Goal: Register for event/course

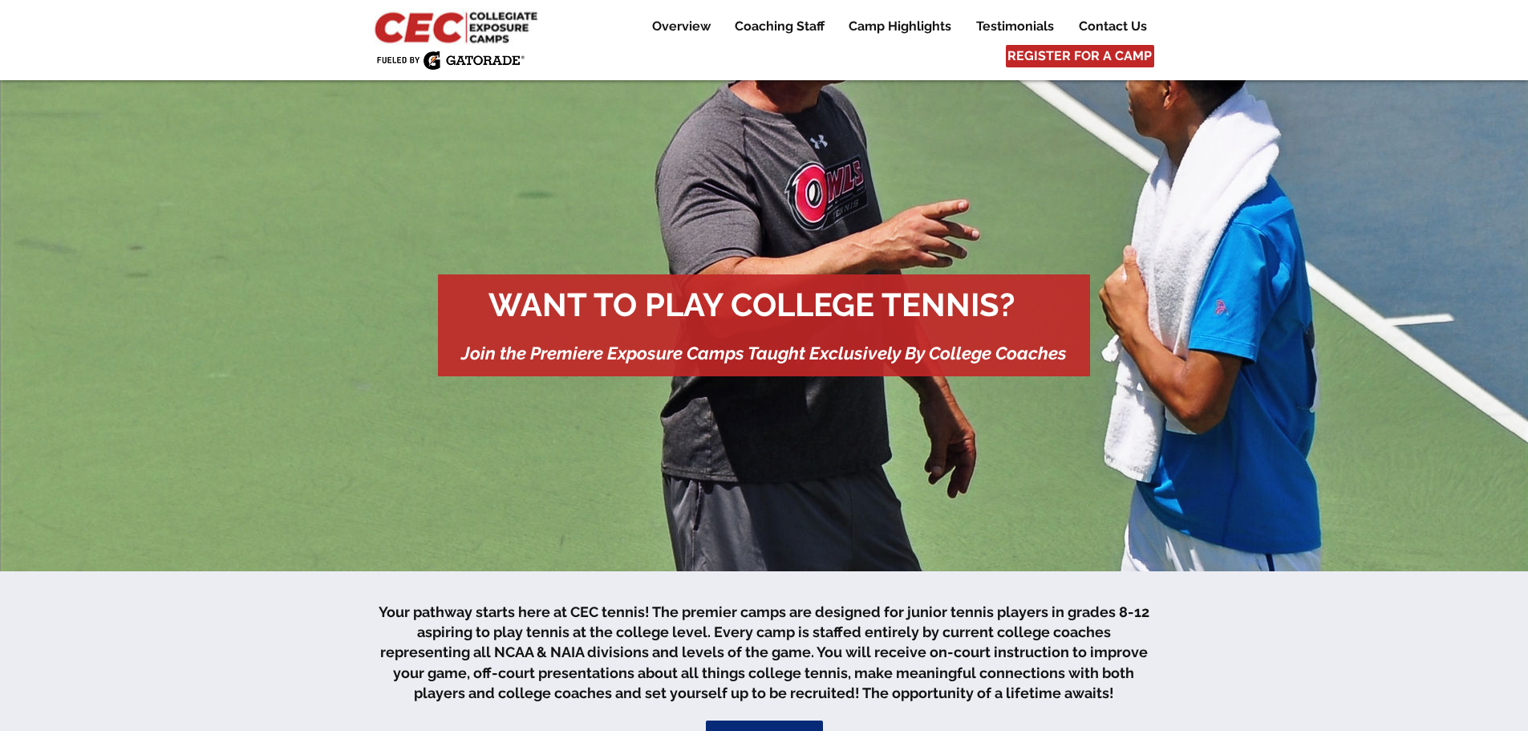
scroll to position [1196, 0]
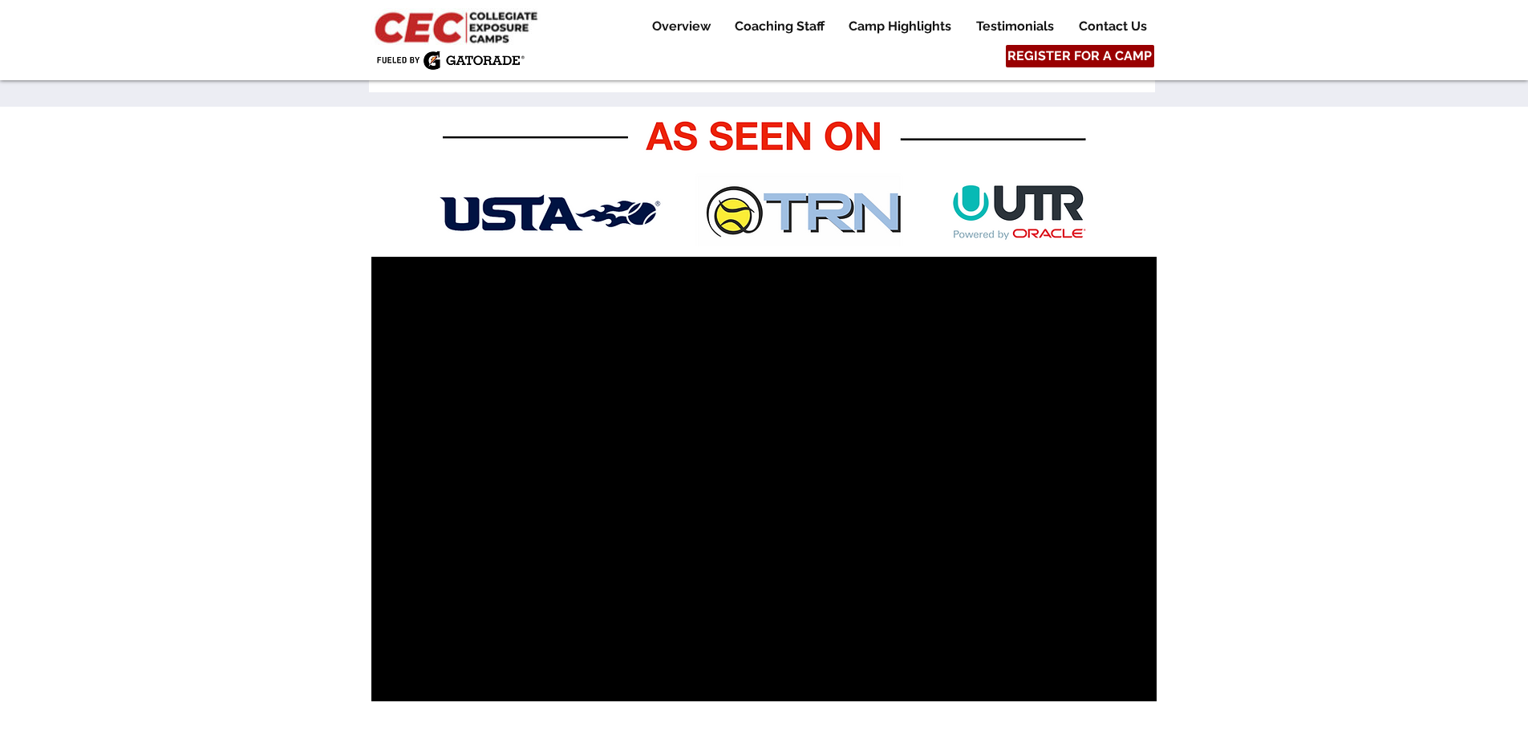
click at [1116, 53] on span "REGISTER FOR A CAMP" at bounding box center [1080, 56] width 144 height 18
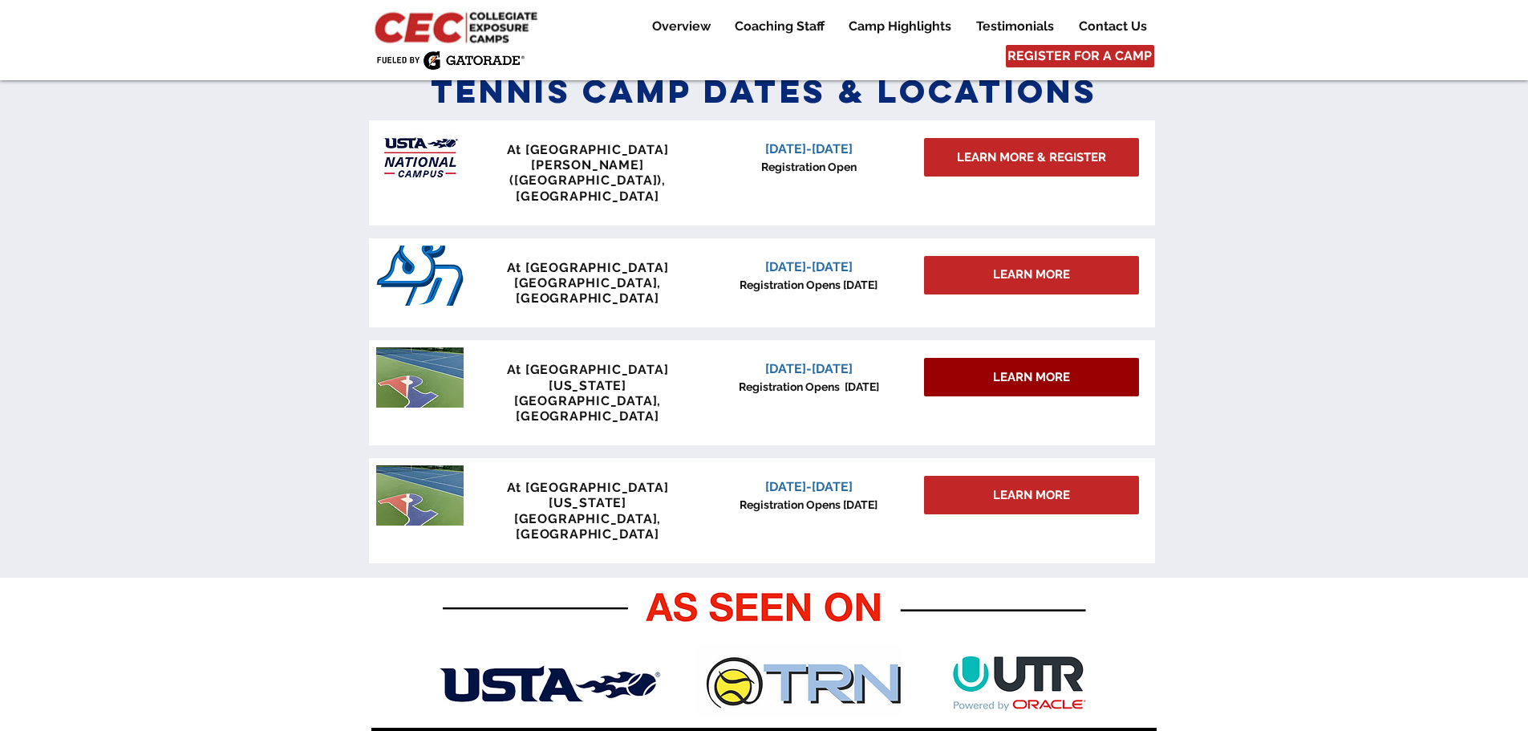
scroll to position [703, 0]
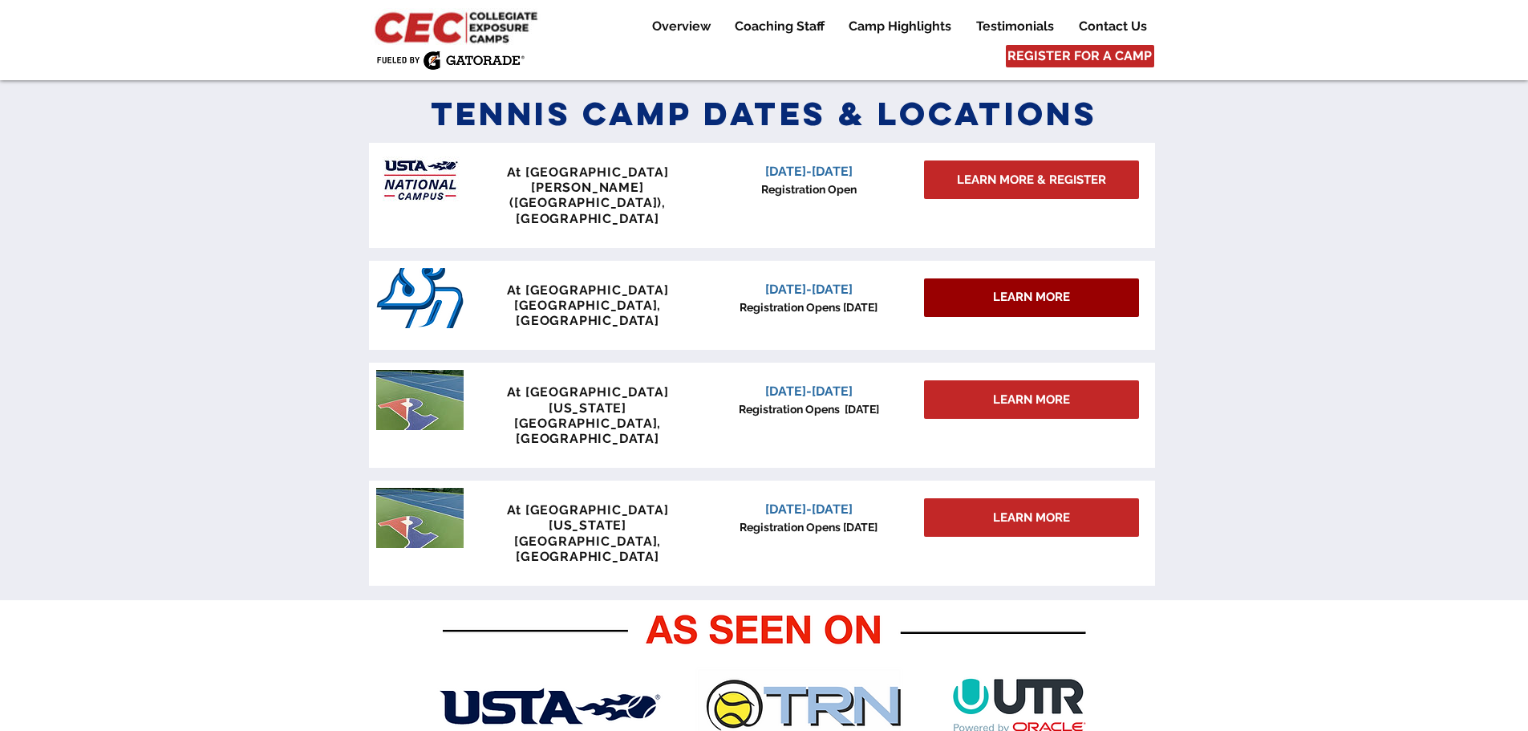
click at [1041, 282] on div "LEARN MORE" at bounding box center [1031, 297] width 215 height 39
click at [1021, 289] on span "LEARN MORE" at bounding box center [1031, 297] width 77 height 17
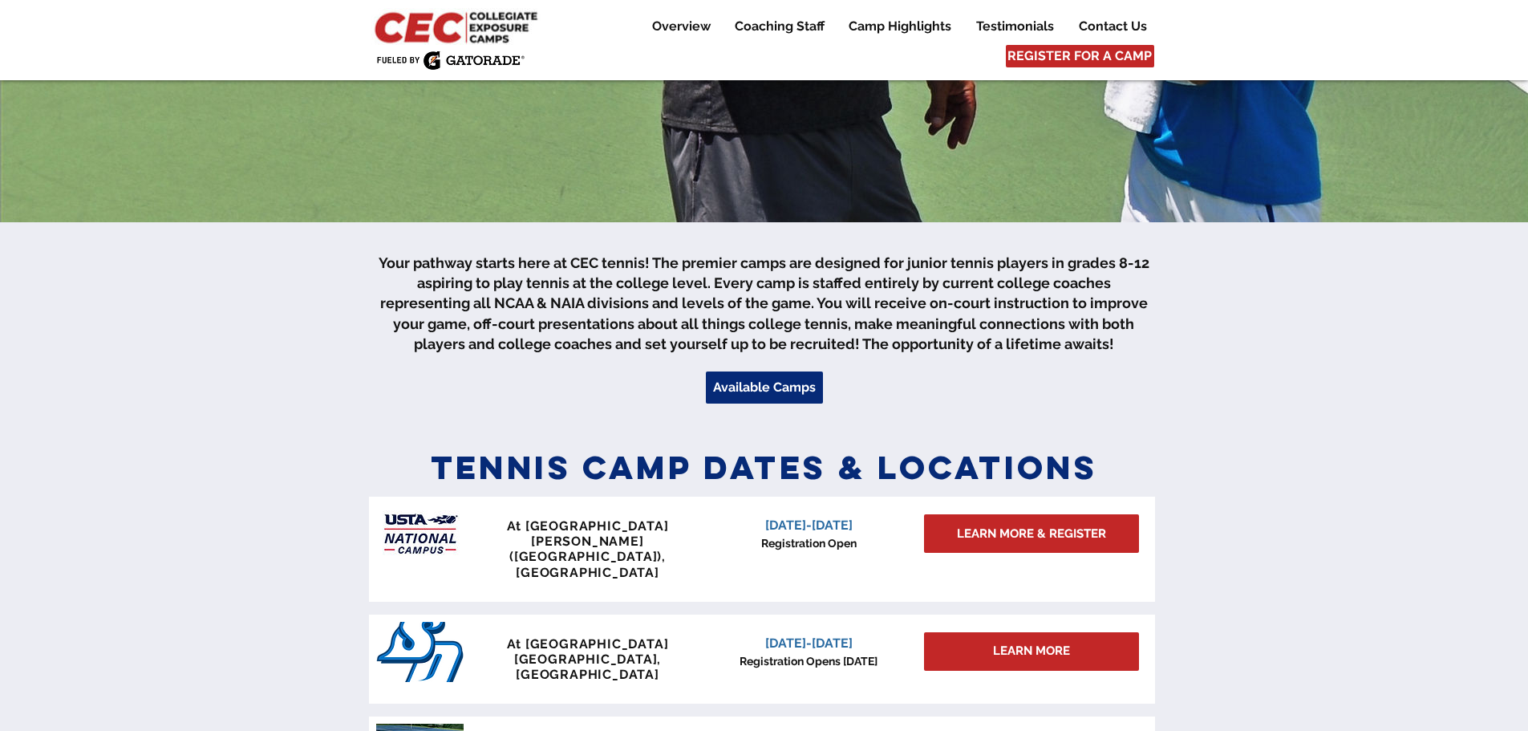
scroll to position [401, 0]
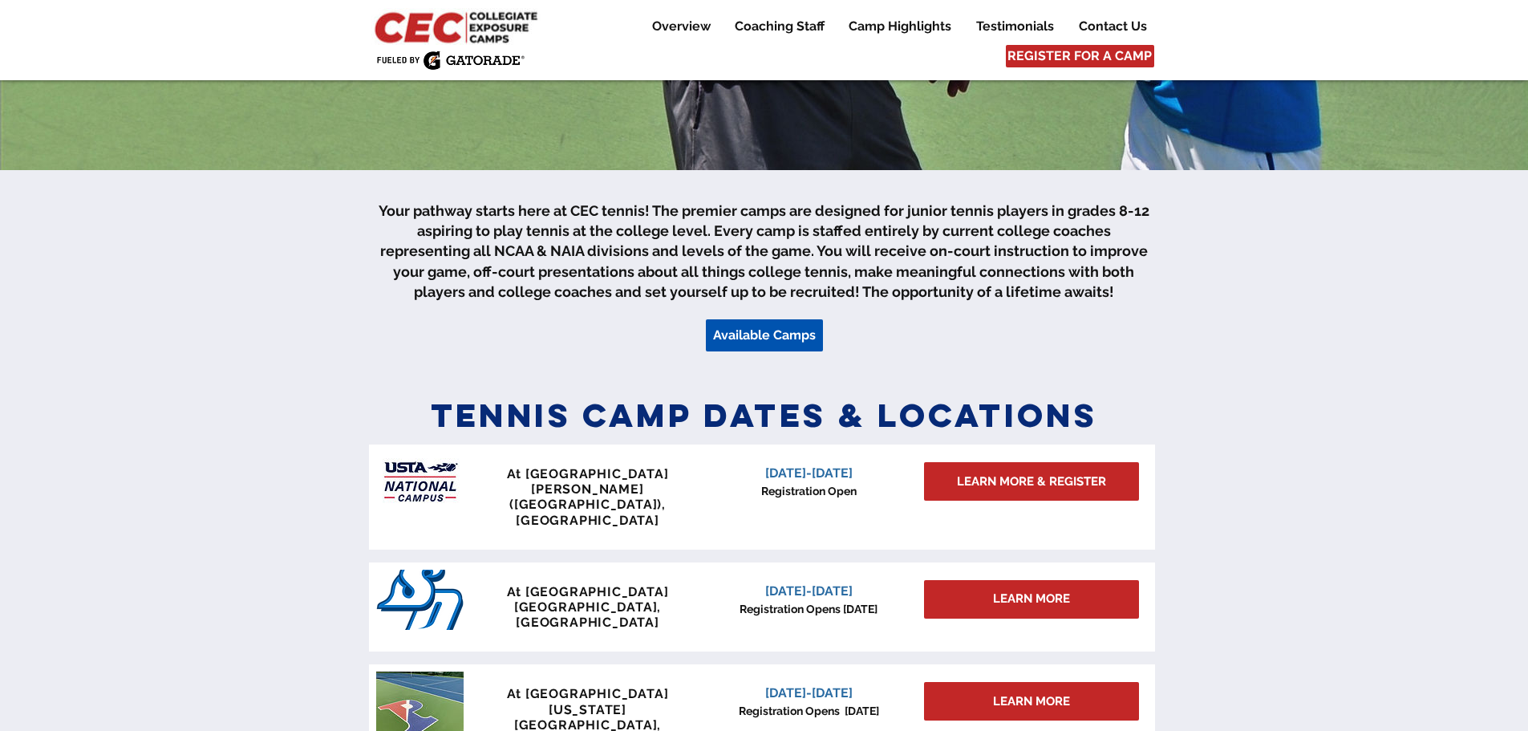
click at [760, 336] on span "Available Camps" at bounding box center [764, 336] width 103 height 18
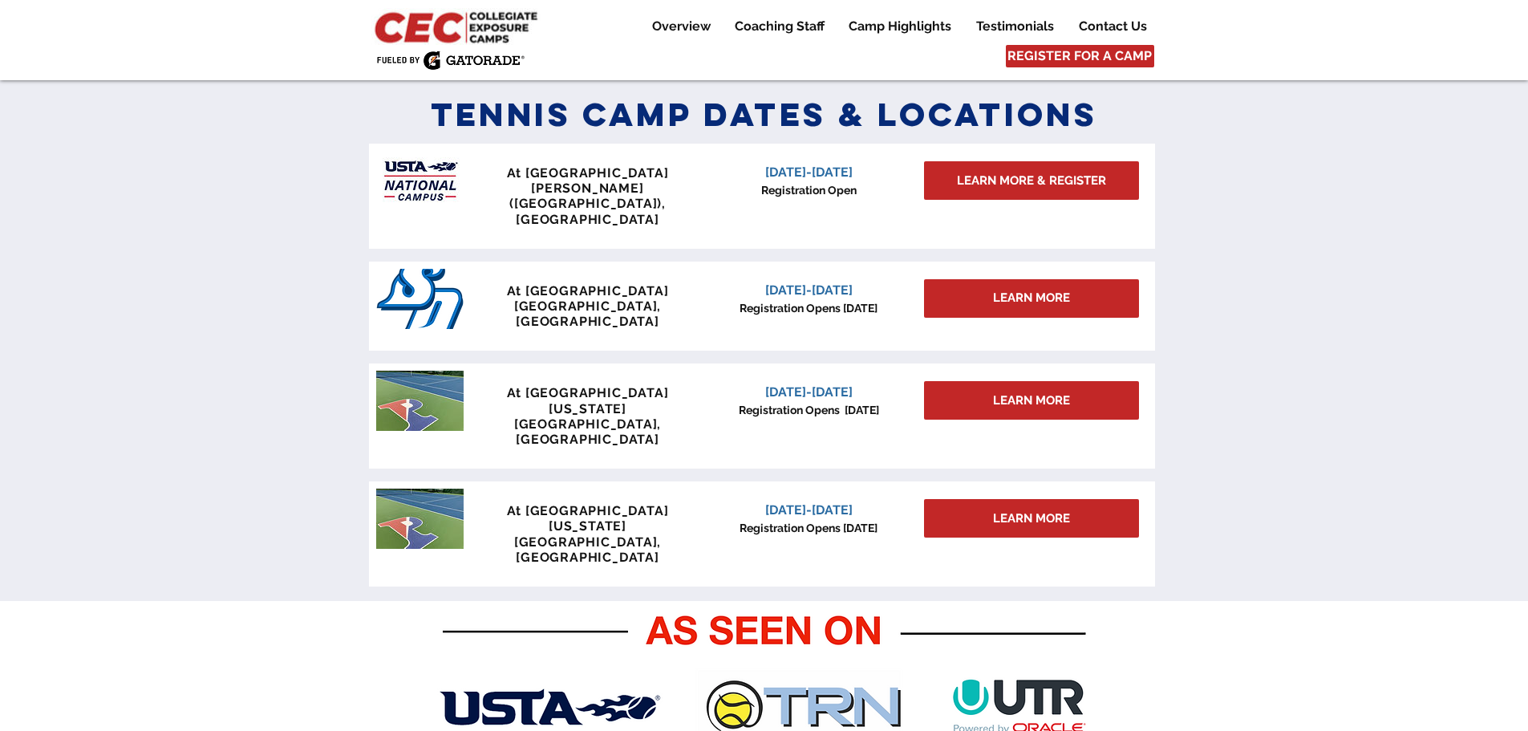
scroll to position [703, 0]
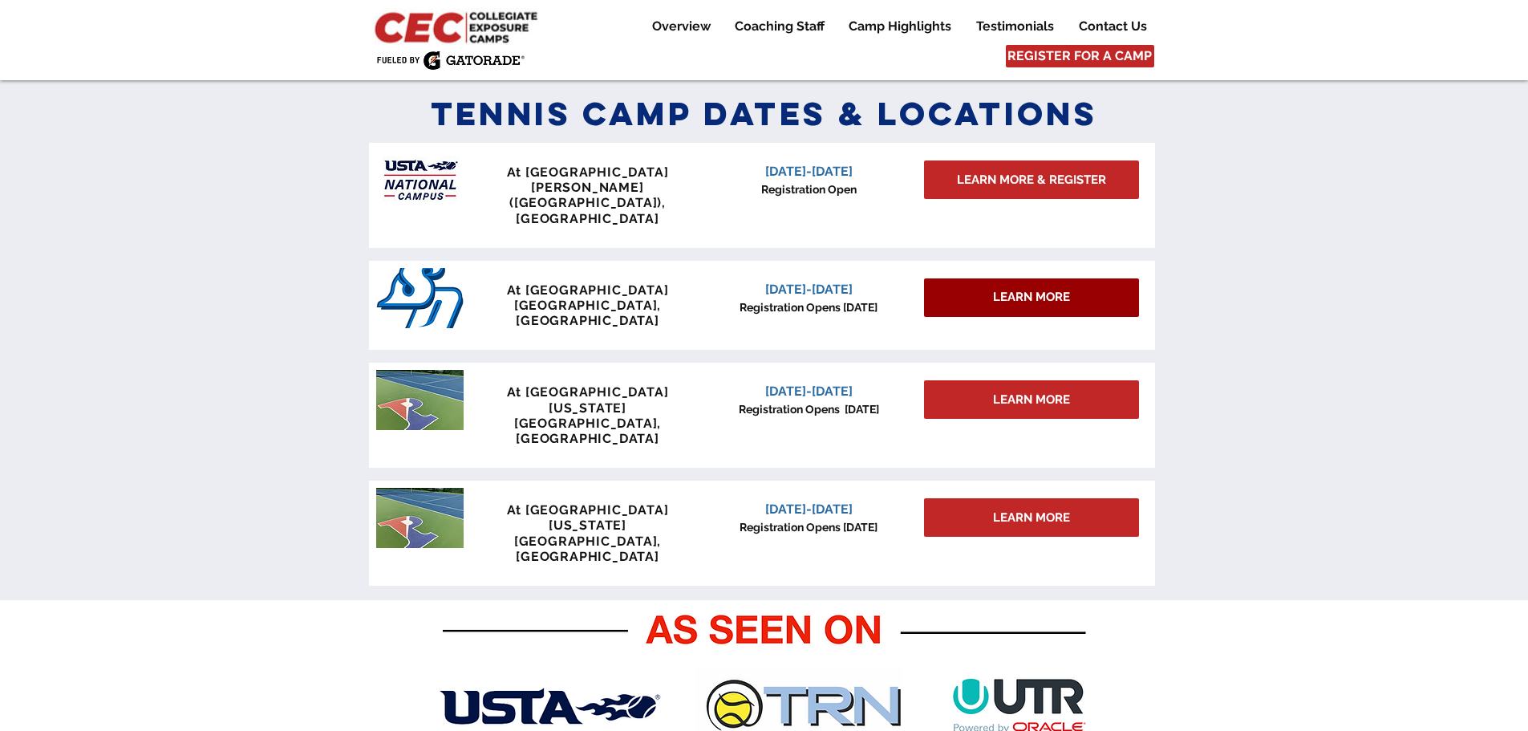
click at [1044, 289] on span "LEARN MORE" at bounding box center [1031, 297] width 77 height 17
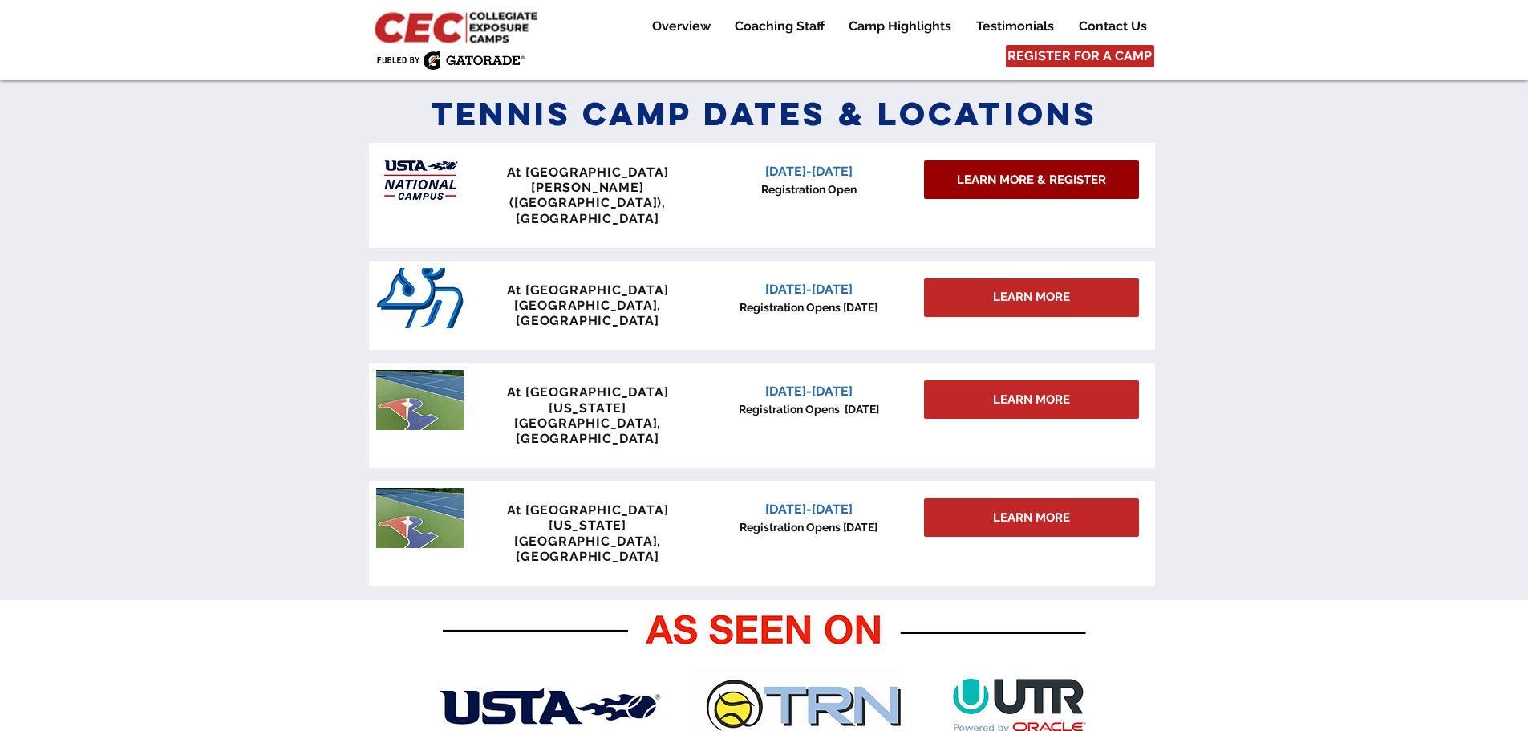
click at [1029, 184] on span "LEARN MORE & REGISTER" at bounding box center [1031, 180] width 149 height 17
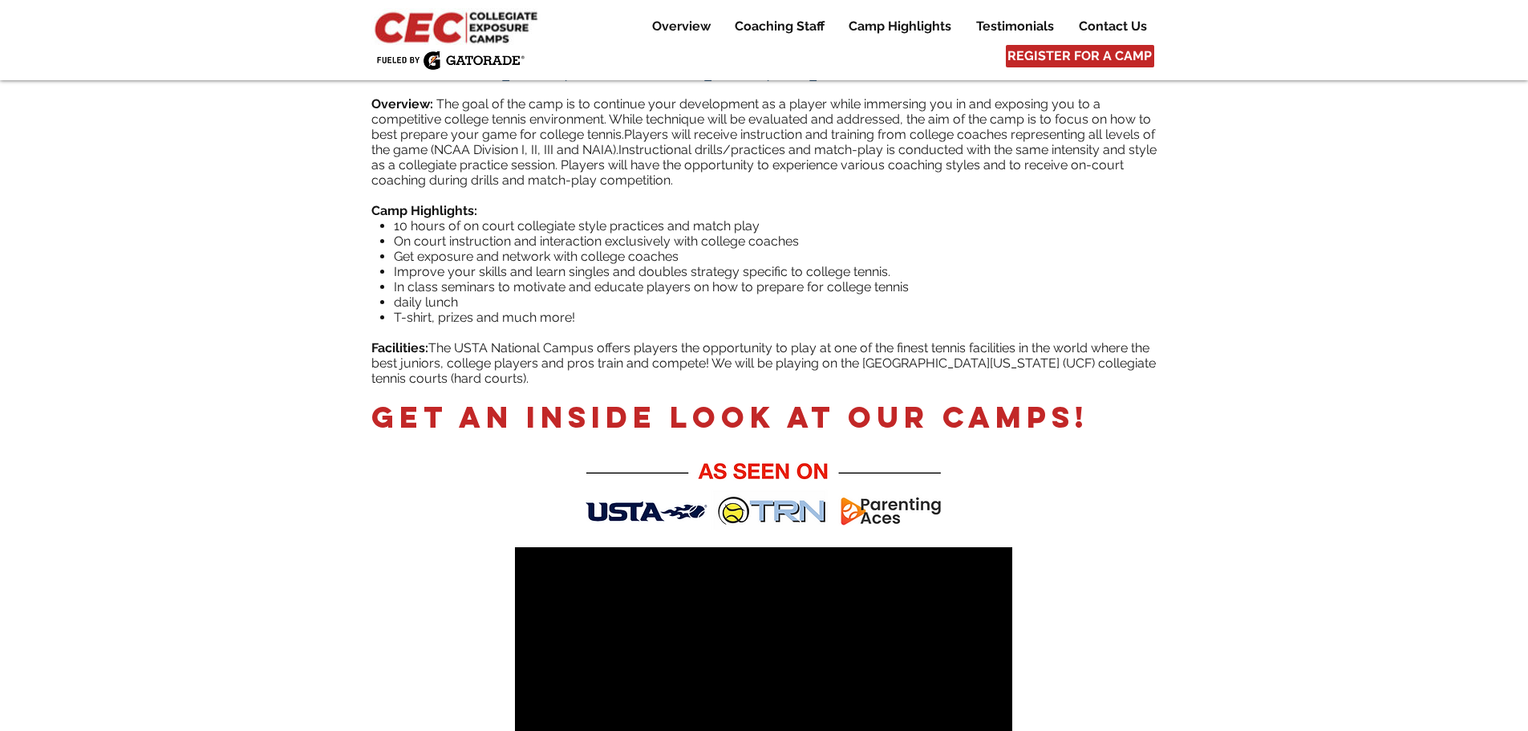
scroll to position [321, 0]
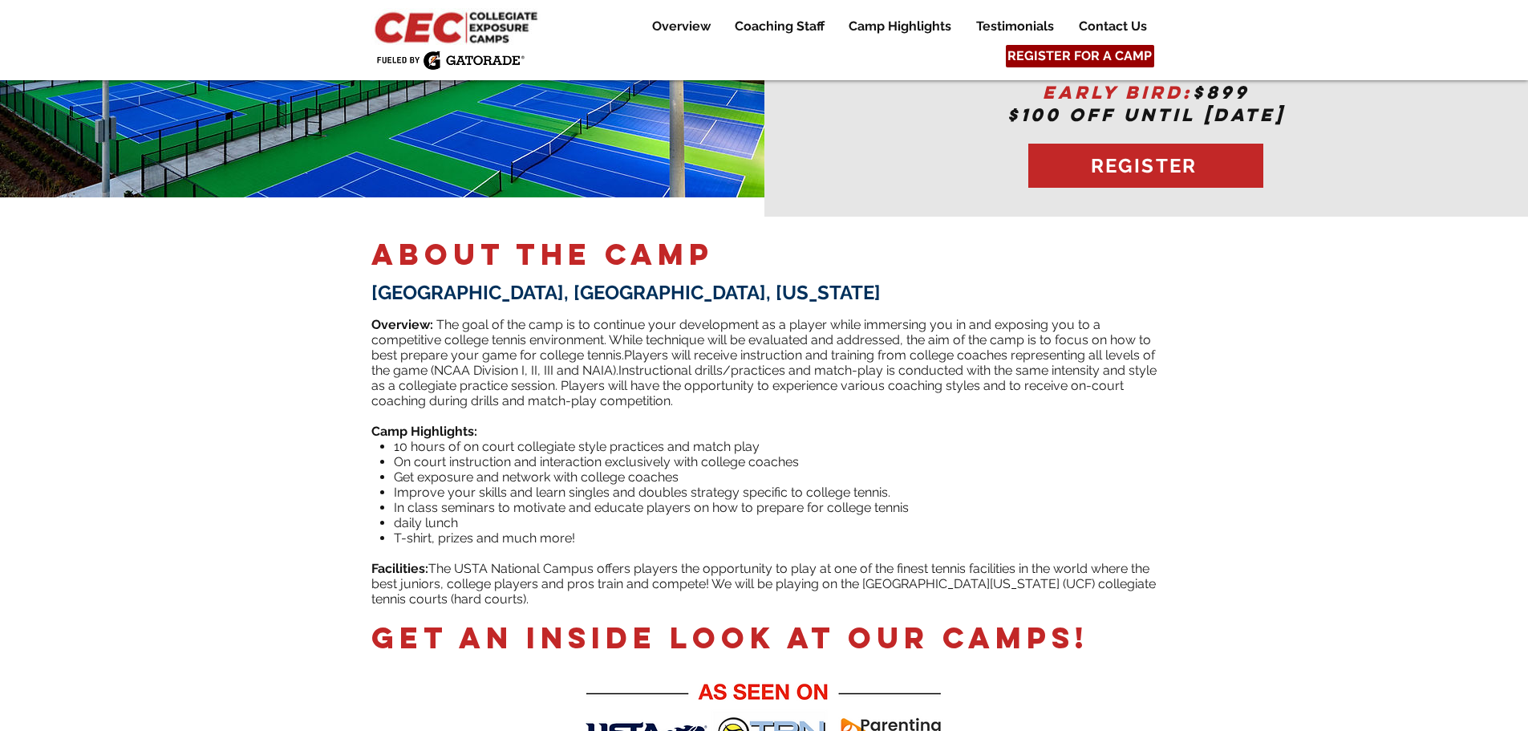
click at [1079, 56] on span "REGISTER FOR A CAMP" at bounding box center [1080, 56] width 144 height 18
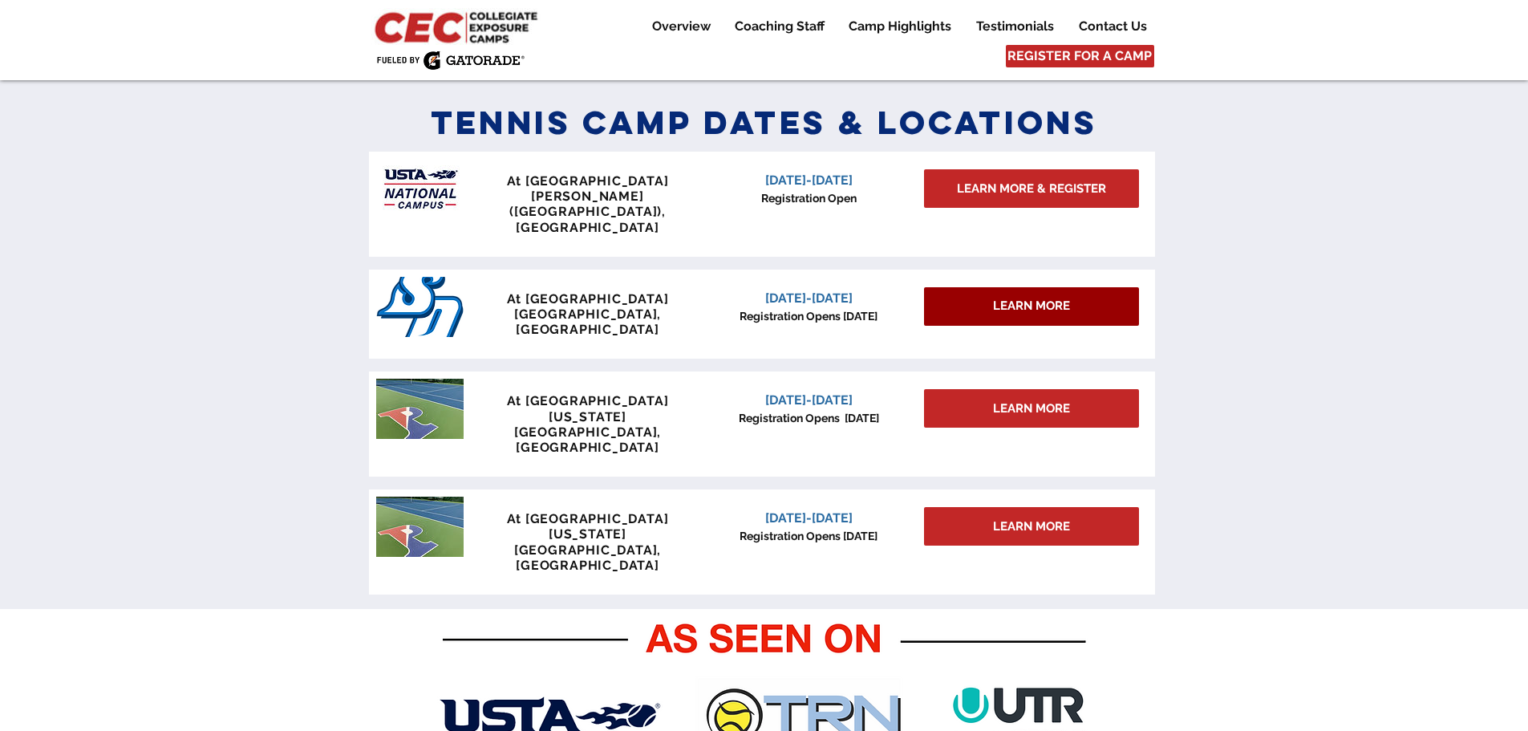
scroll to position [703, 0]
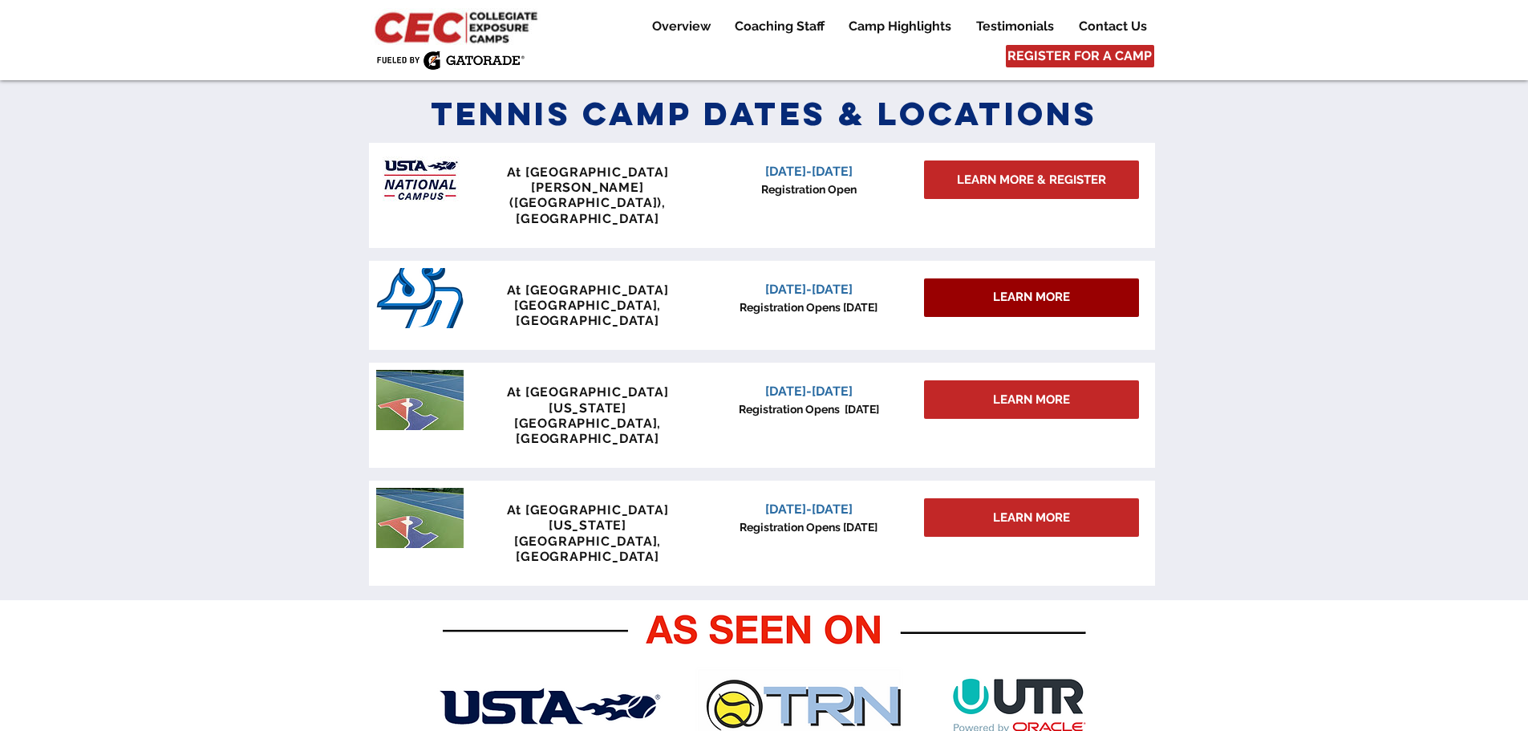
click at [1042, 289] on span "LEARN MORE" at bounding box center [1031, 297] width 77 height 17
click at [997, 289] on span "LEARN MORE" at bounding box center [1031, 297] width 77 height 17
click at [799, 282] on span "[DATE]-[DATE]" at bounding box center [808, 289] width 87 height 15
click at [496, 261] on div "main content" at bounding box center [762, 306] width 786 height 90
click at [478, 261] on div "main content" at bounding box center [762, 306] width 786 height 90
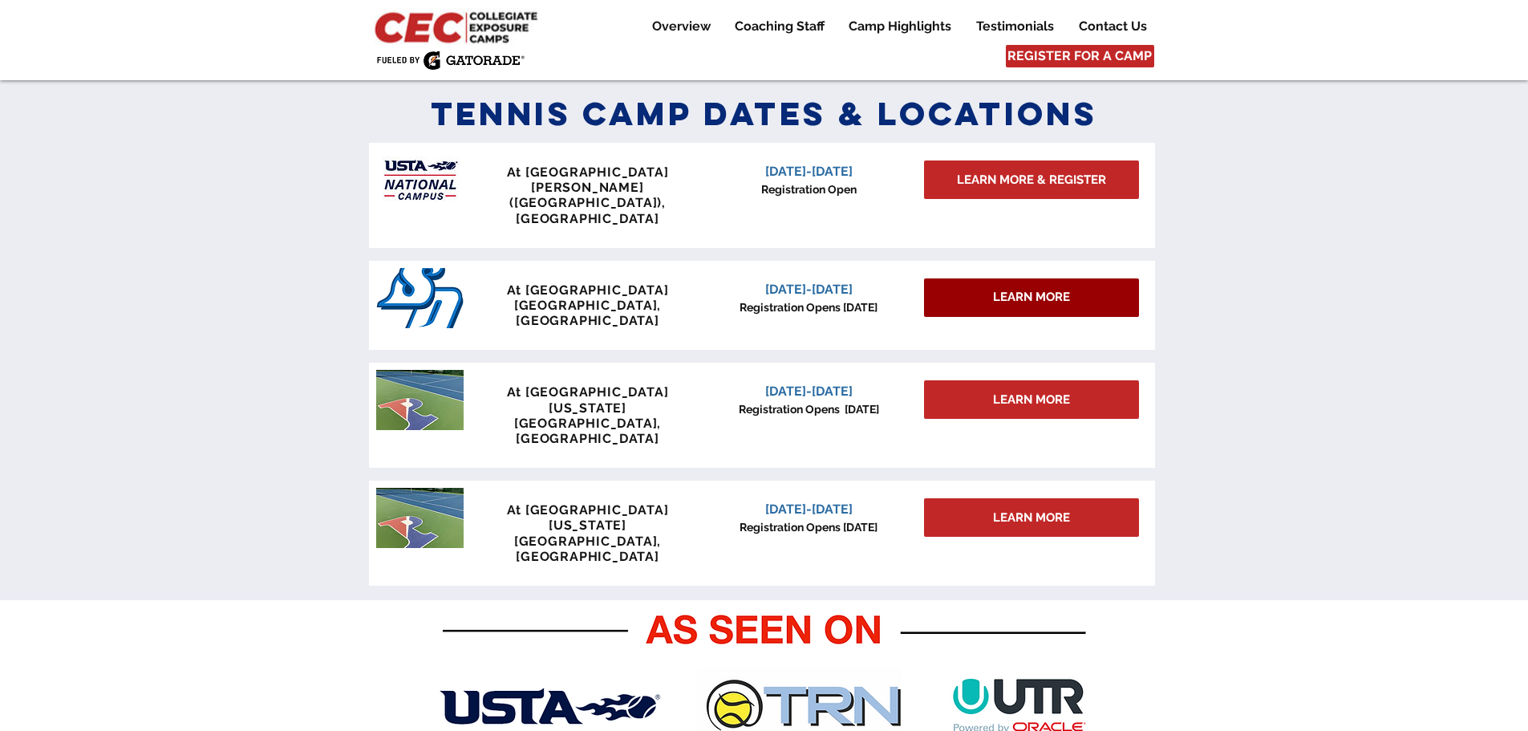
click at [1020, 289] on span "LEARN MORE" at bounding box center [1031, 297] width 77 height 17
click at [1018, 289] on span "LEARN MORE" at bounding box center [1031, 297] width 77 height 17
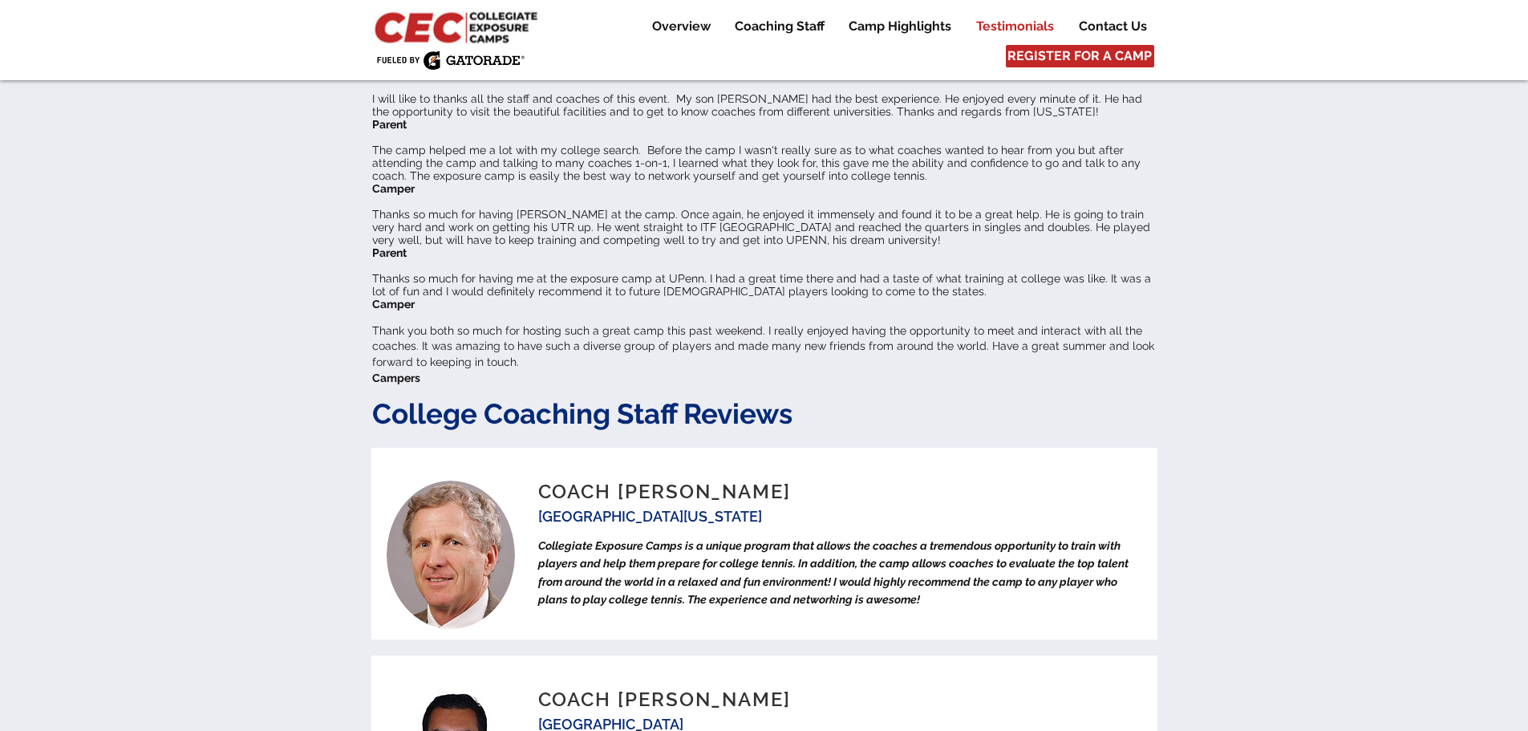
scroll to position [4554, 0]
